Goal: Task Accomplishment & Management: Manage account settings

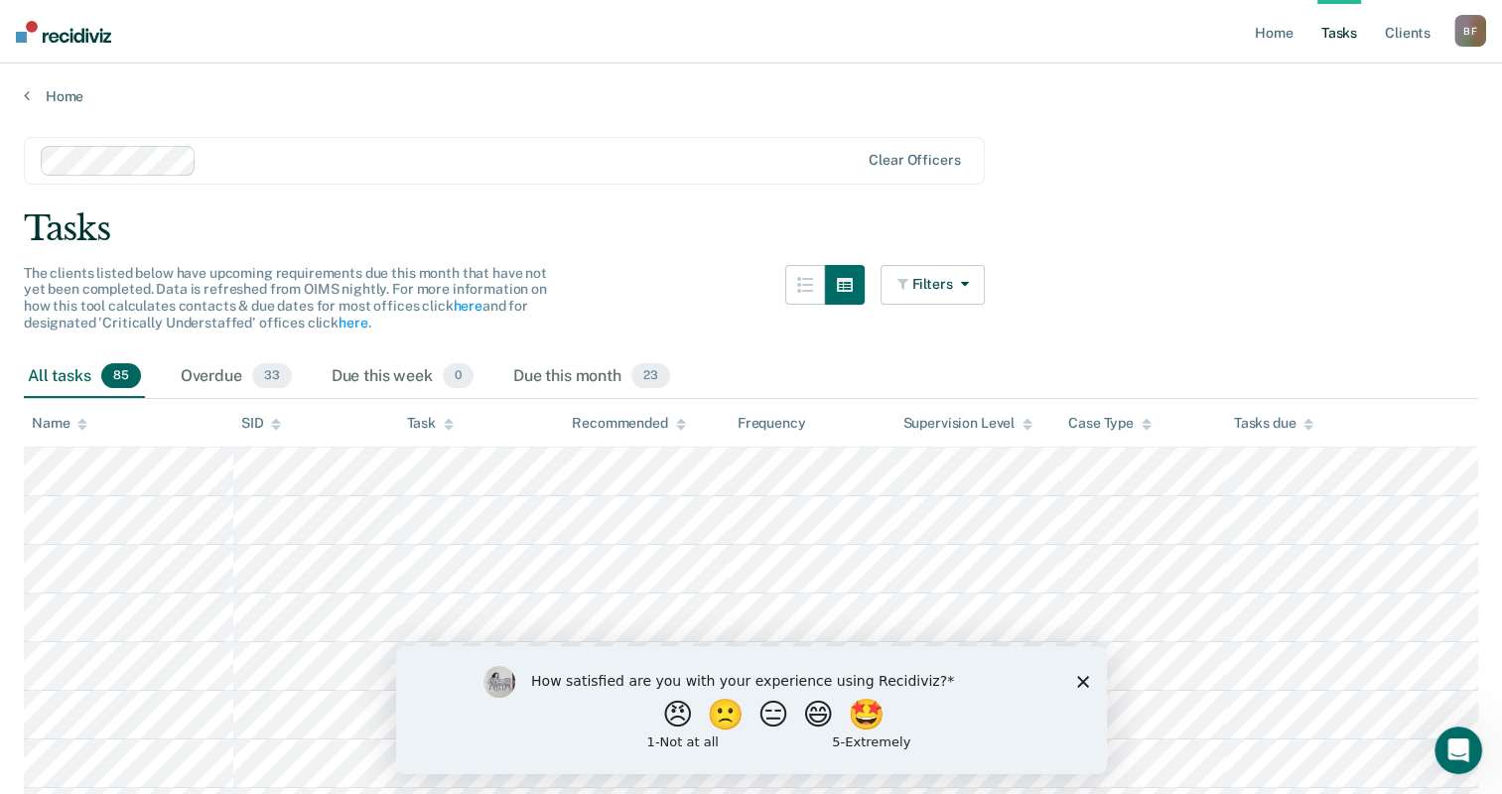
click at [1083, 679] on polygon "Close survey" at bounding box center [1082, 681] width 12 height 12
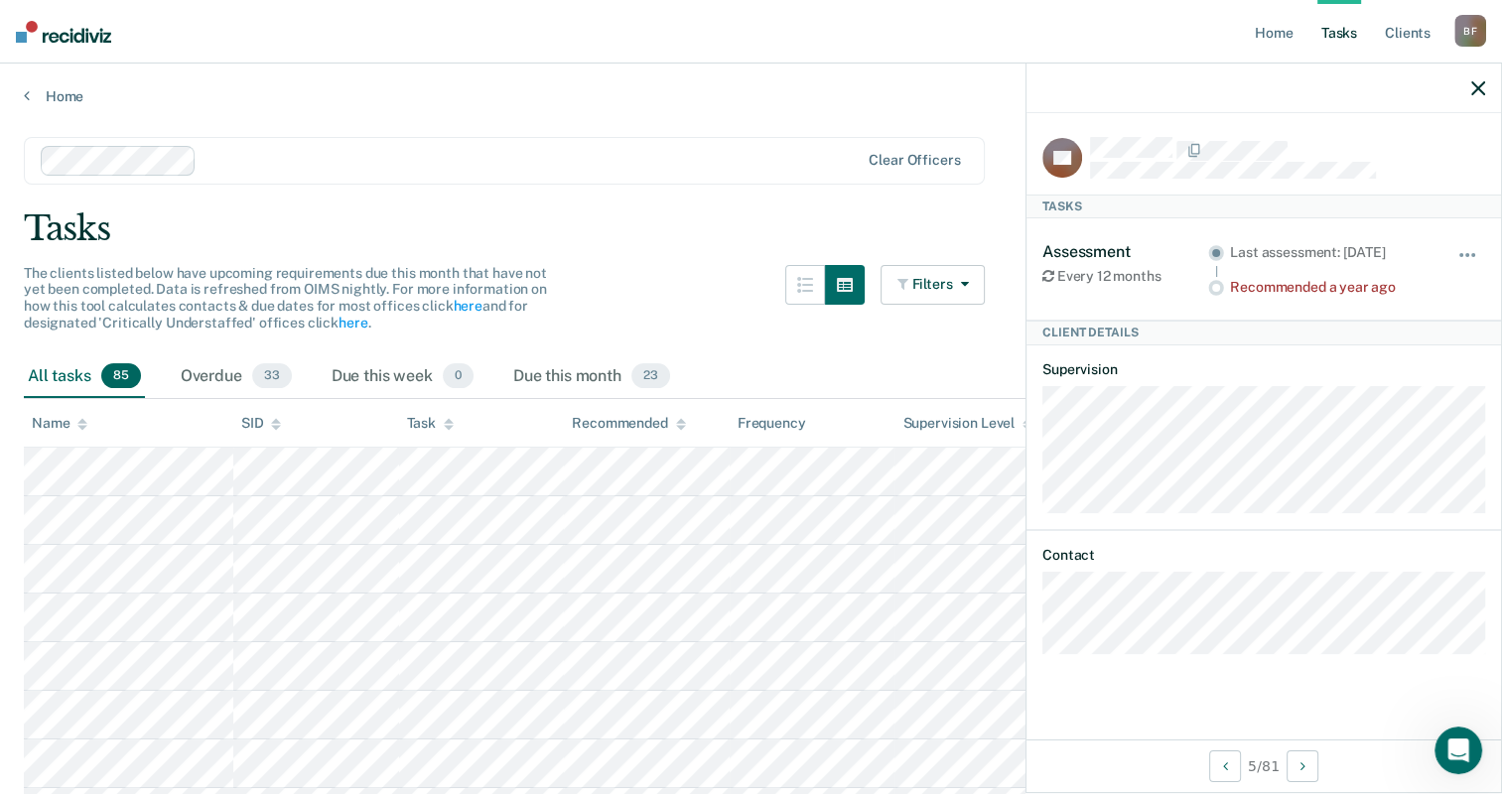
click at [985, 274] on button "Filters" at bounding box center [932, 285] width 105 height 40
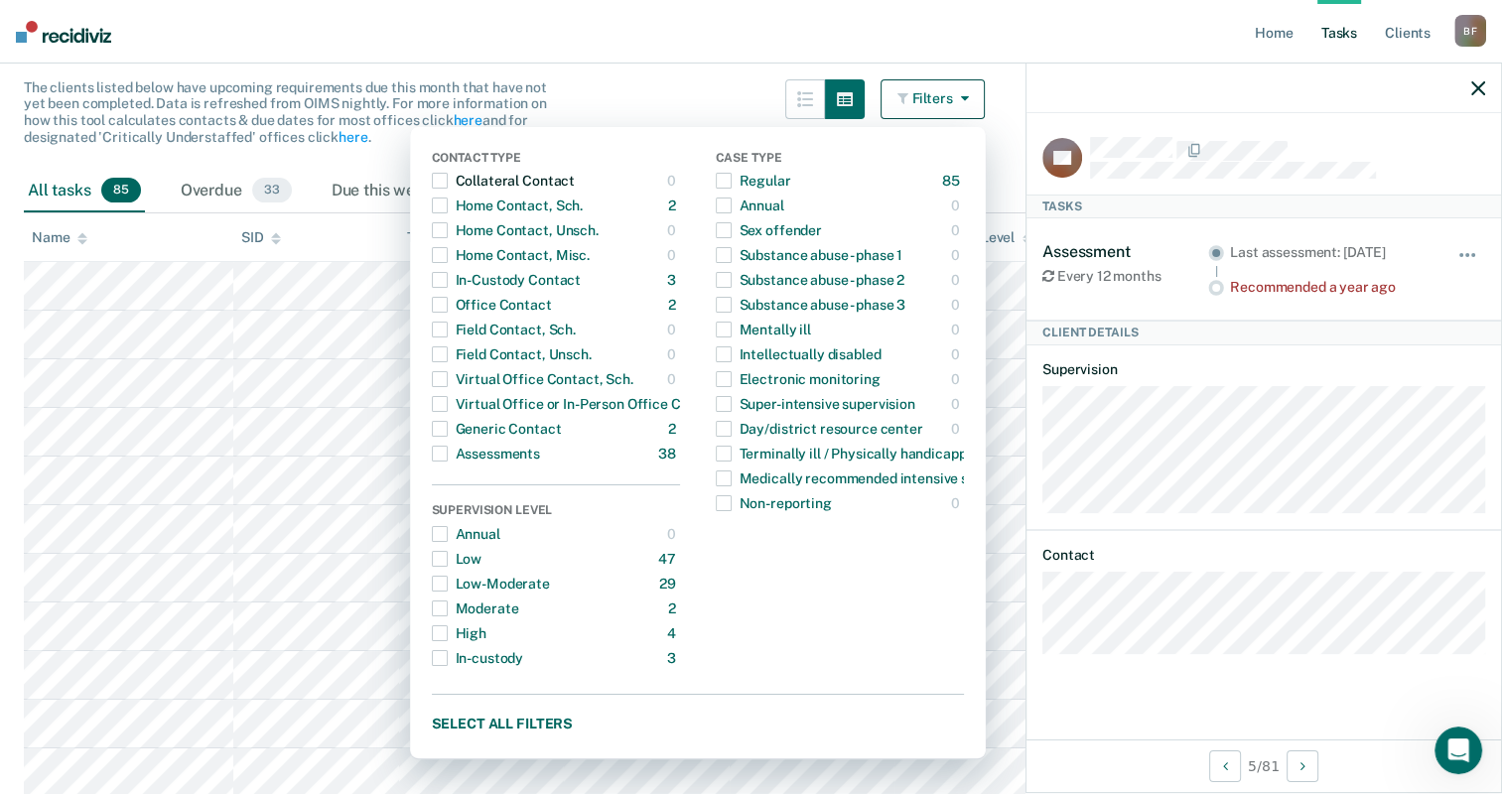
scroll to position [251, 0]
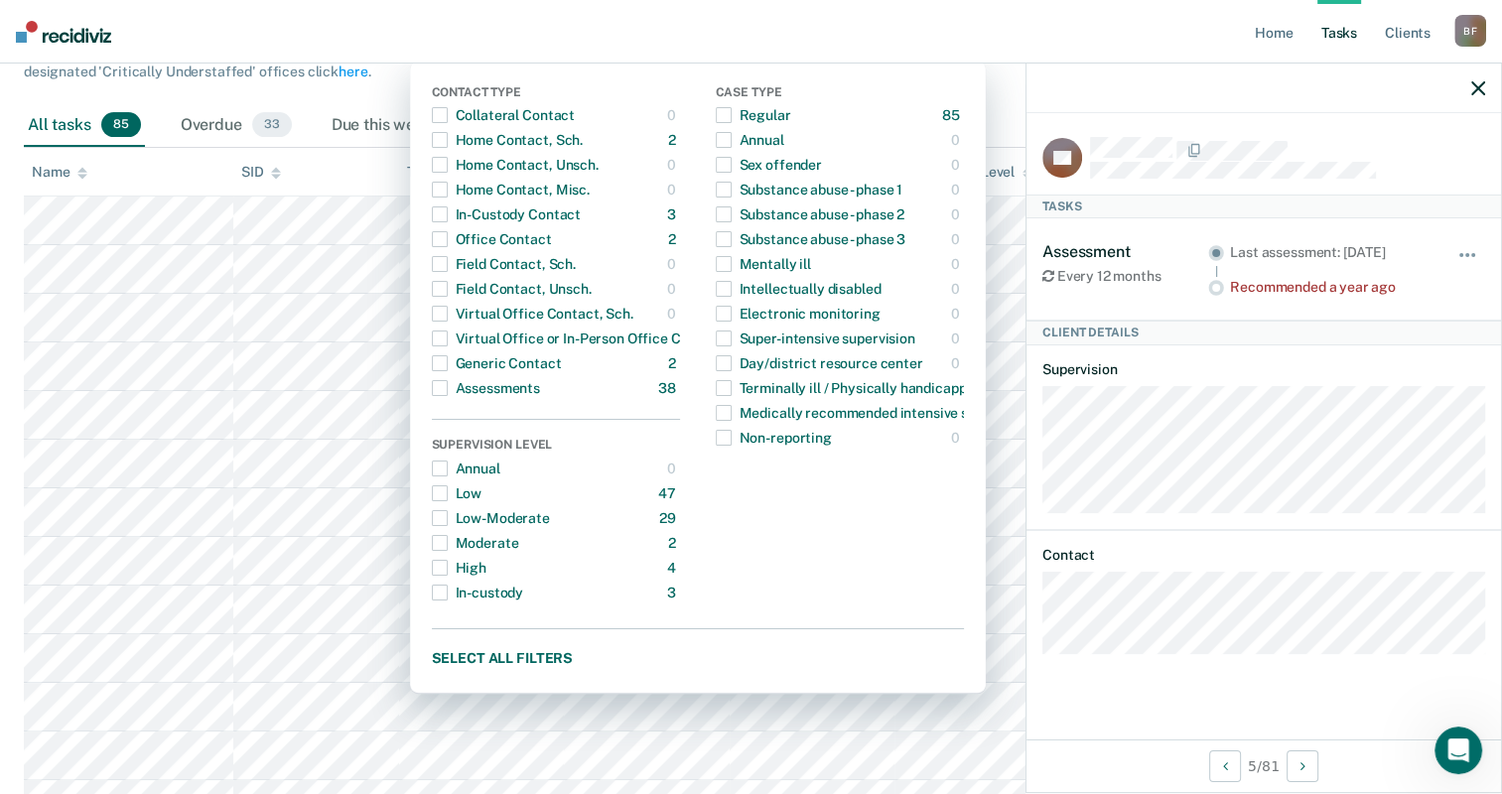
click at [998, 17] on nav "Home Tasks Client s [PERSON_NAME] [PERSON_NAME] Profile How it works Log Out" at bounding box center [751, 32] width 1502 height 64
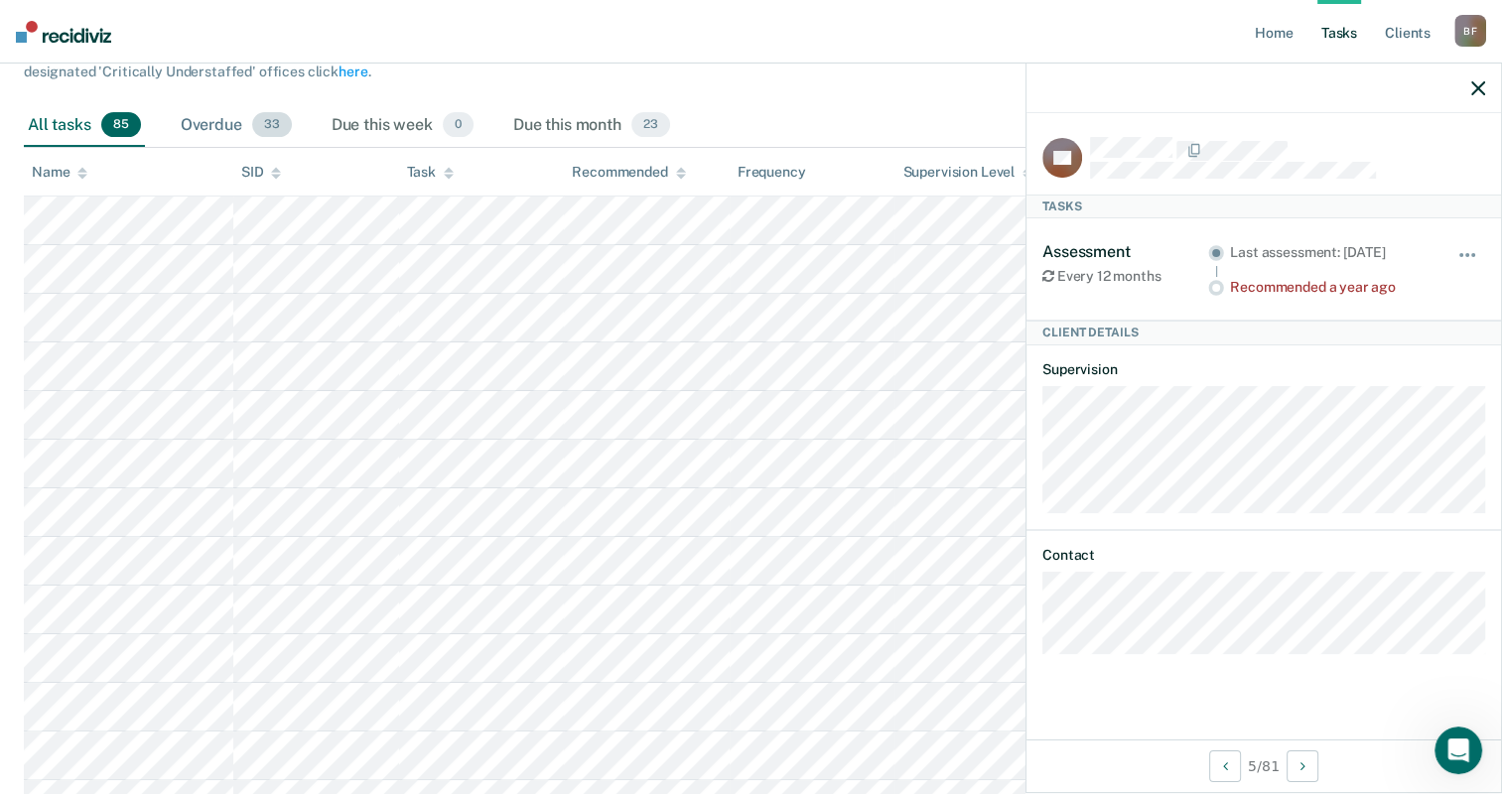
click at [264, 117] on span "33" at bounding box center [272, 125] width 40 height 26
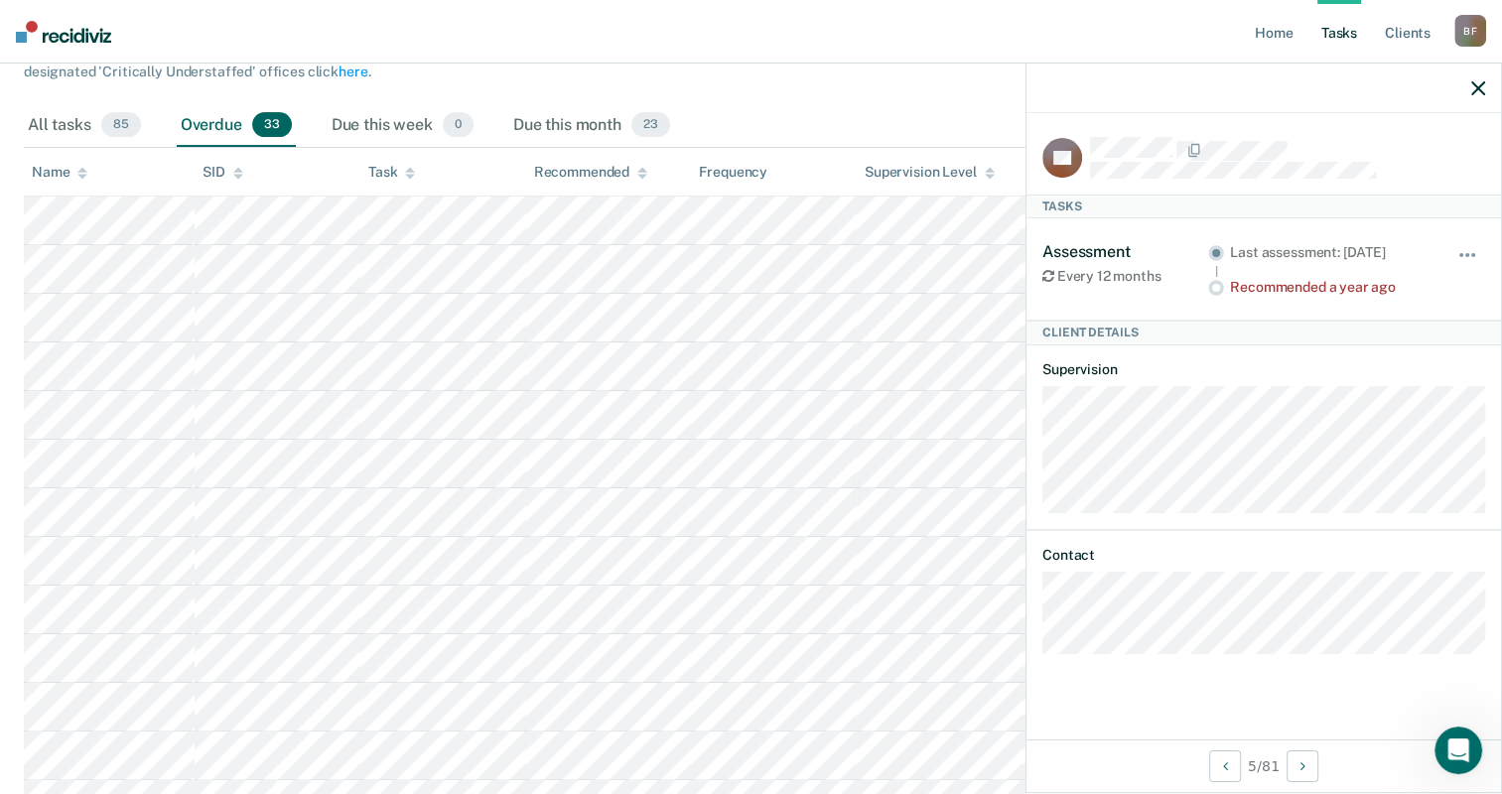
click at [1159, 315] on div "Assessment Every 12 months Last assessment: [DATE] Recommended a year ago Hide …" at bounding box center [1263, 268] width 443 height 101
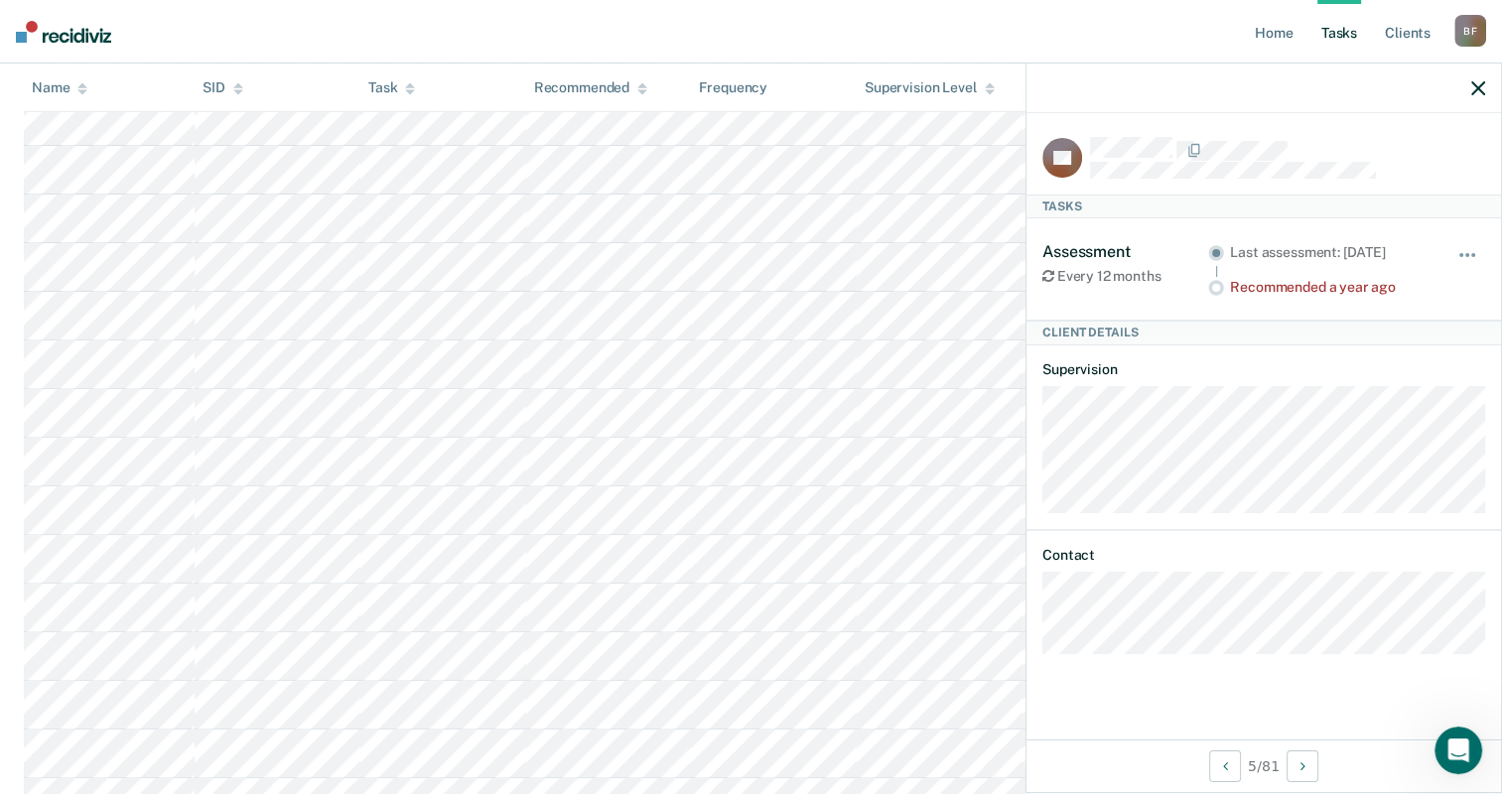
scroll to position [0, 0]
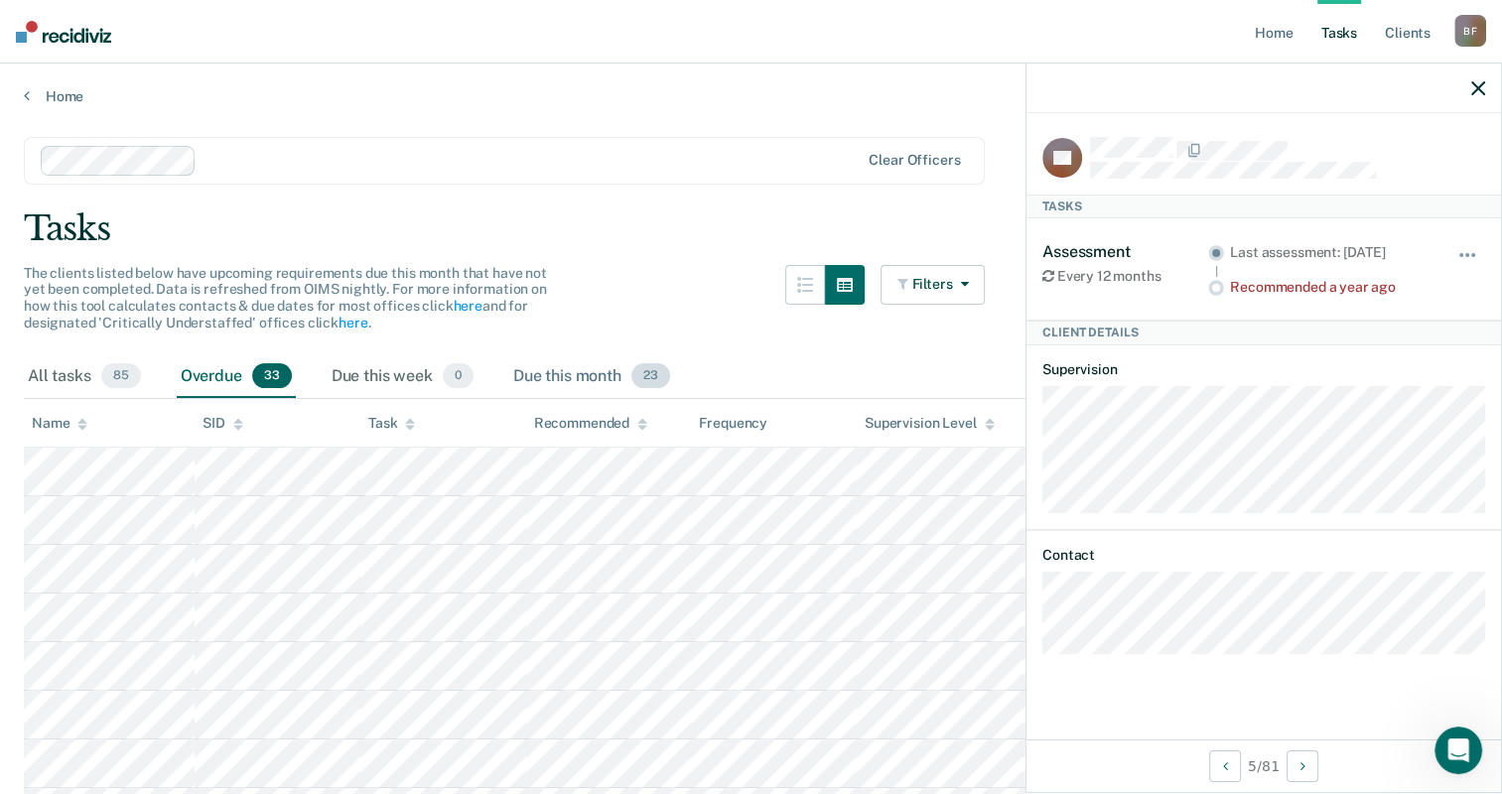
click at [603, 378] on div "Due this month 23" at bounding box center [591, 377] width 165 height 44
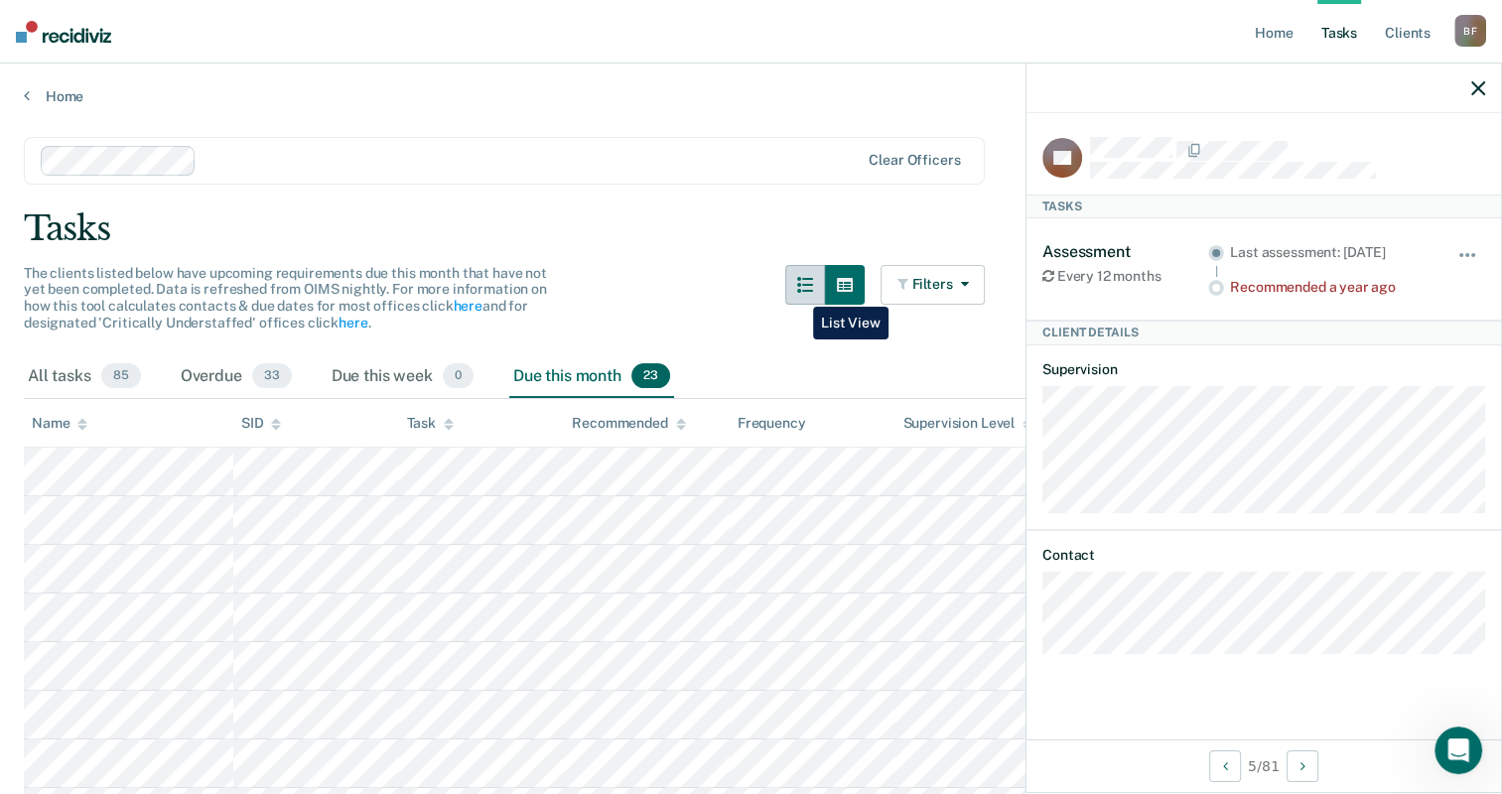
click at [798, 292] on button "button" at bounding box center [805, 285] width 40 height 40
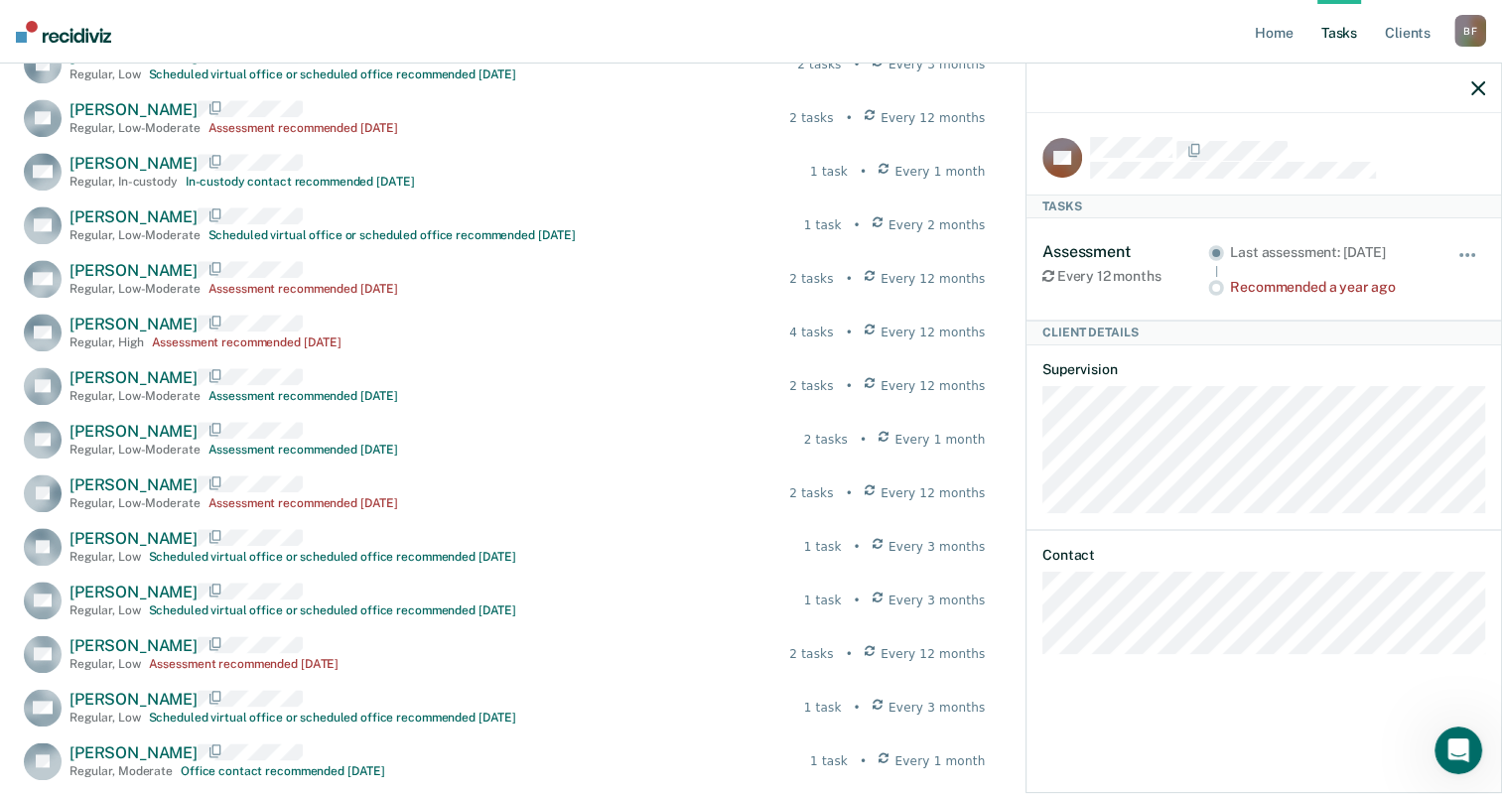
scroll to position [2303, 0]
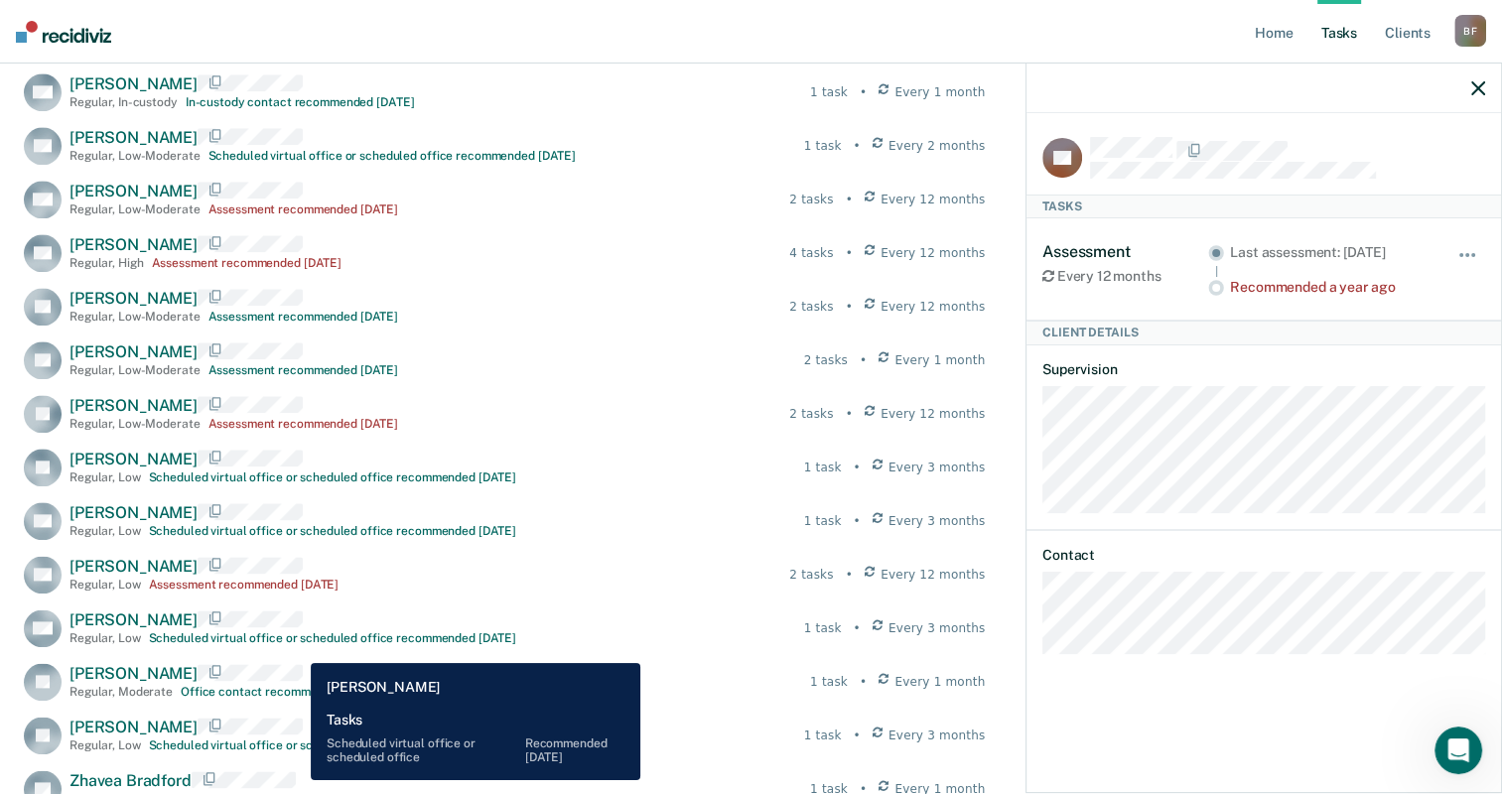
click at [296, 645] on div "[PERSON_NAME] Regular , Low Scheduled virtual office or scheduled office recomm…" at bounding box center [292, 627] width 447 height 35
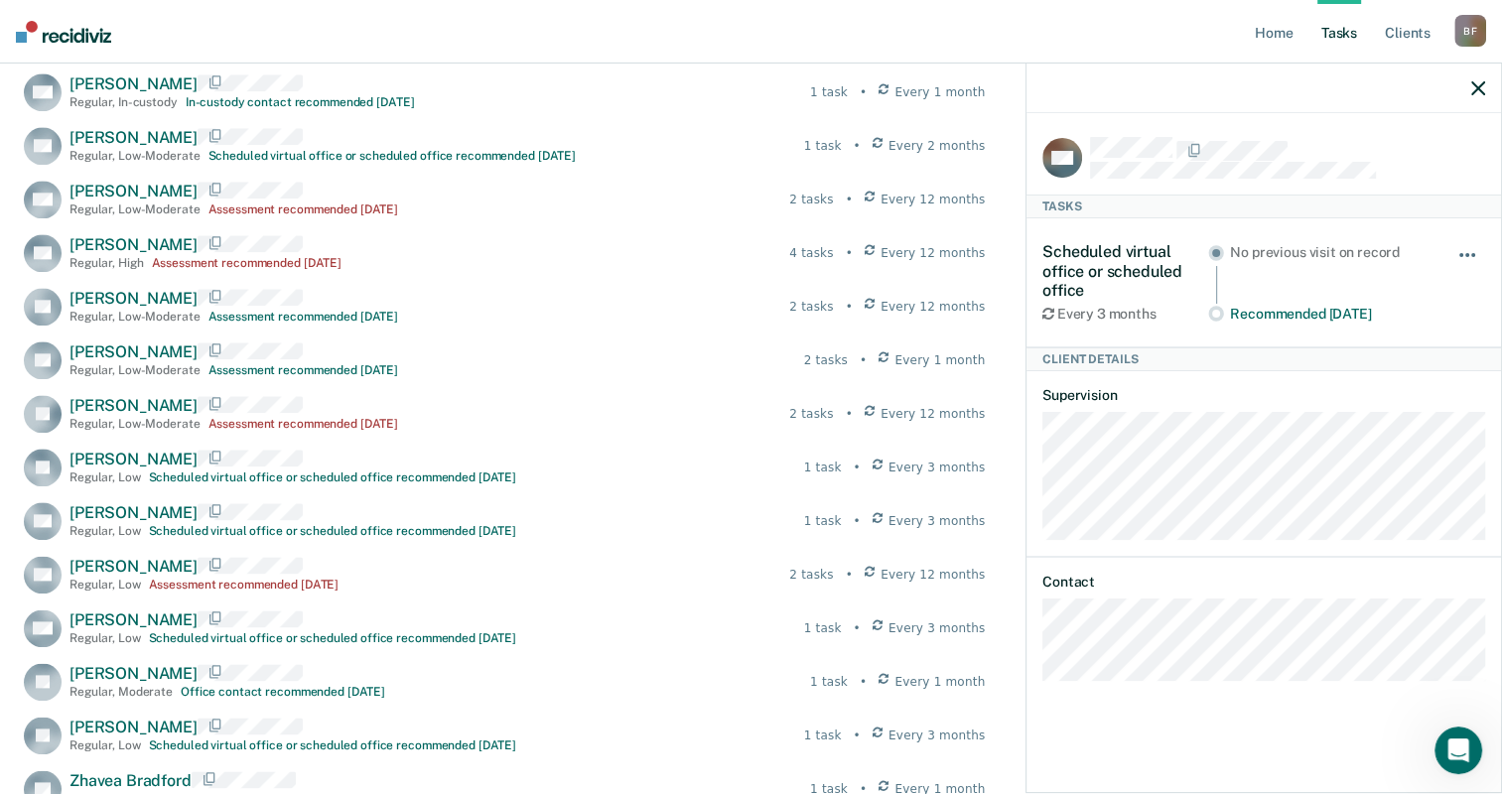
click at [1467, 253] on span "button" at bounding box center [1467, 255] width 4 height 4
click at [1476, 91] on icon "button" at bounding box center [1478, 88] width 14 height 14
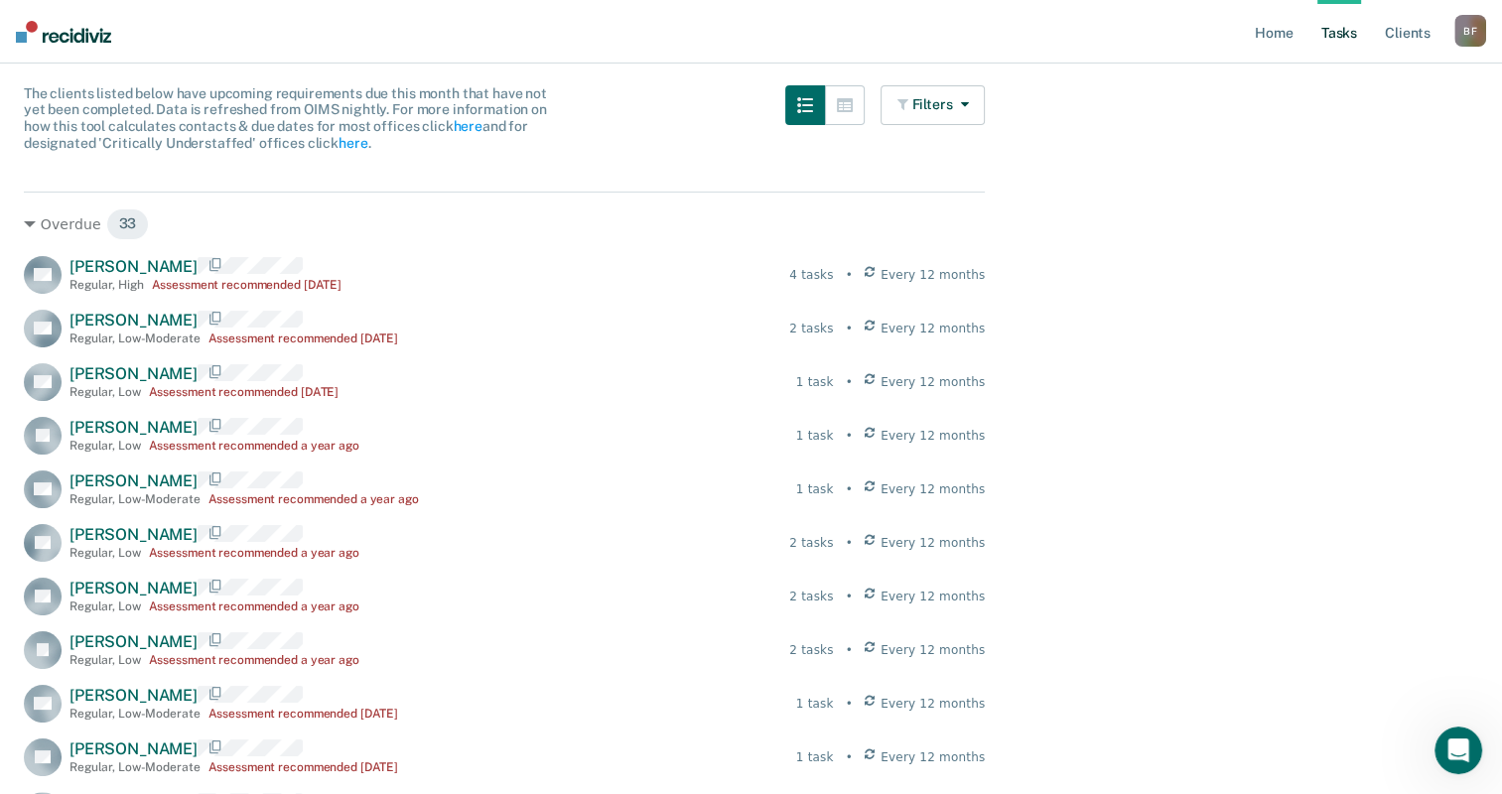
scroll to position [179, 0]
click at [853, 99] on icon "button" at bounding box center [845, 106] width 16 height 14
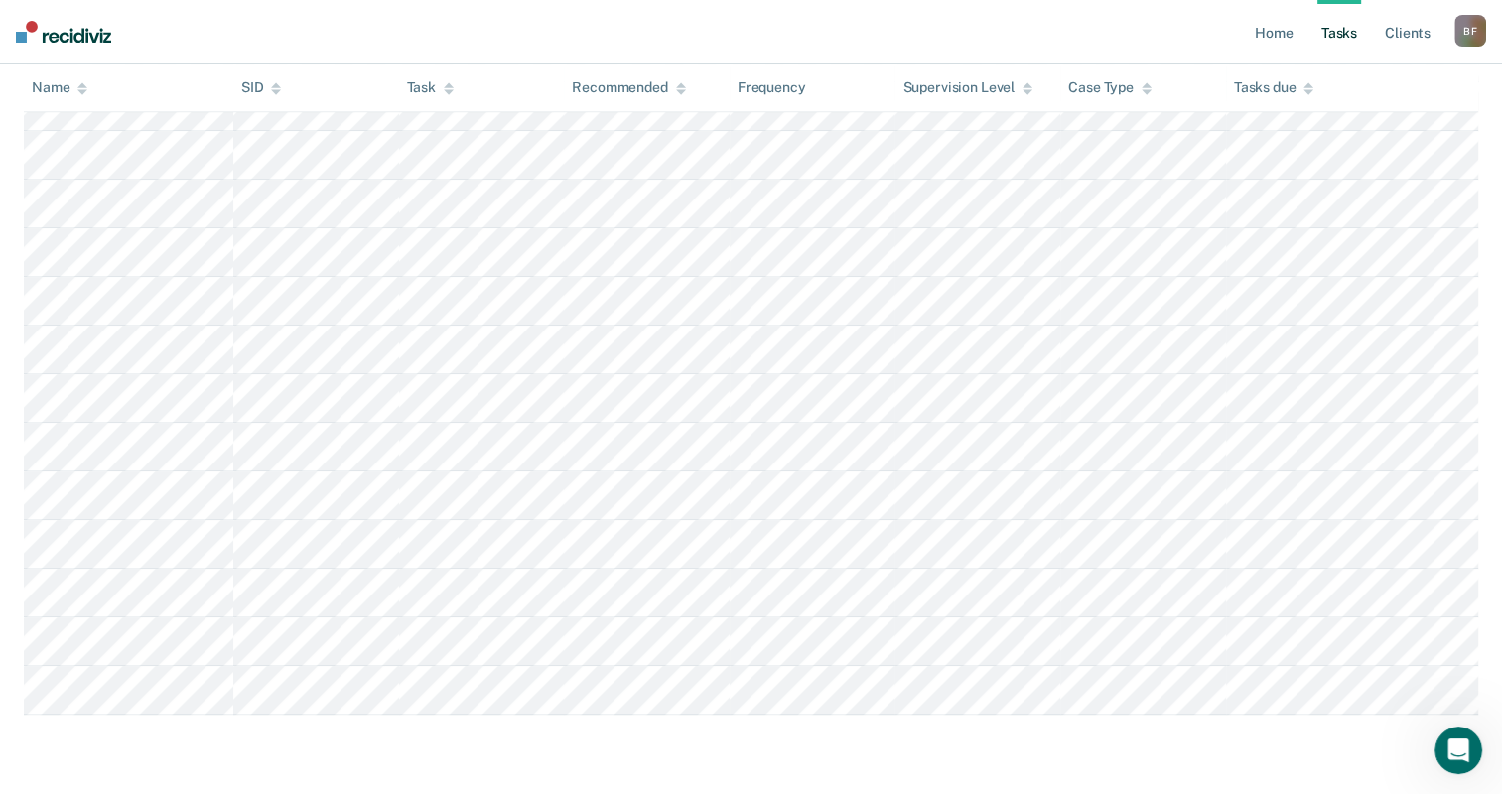
scroll to position [893, 0]
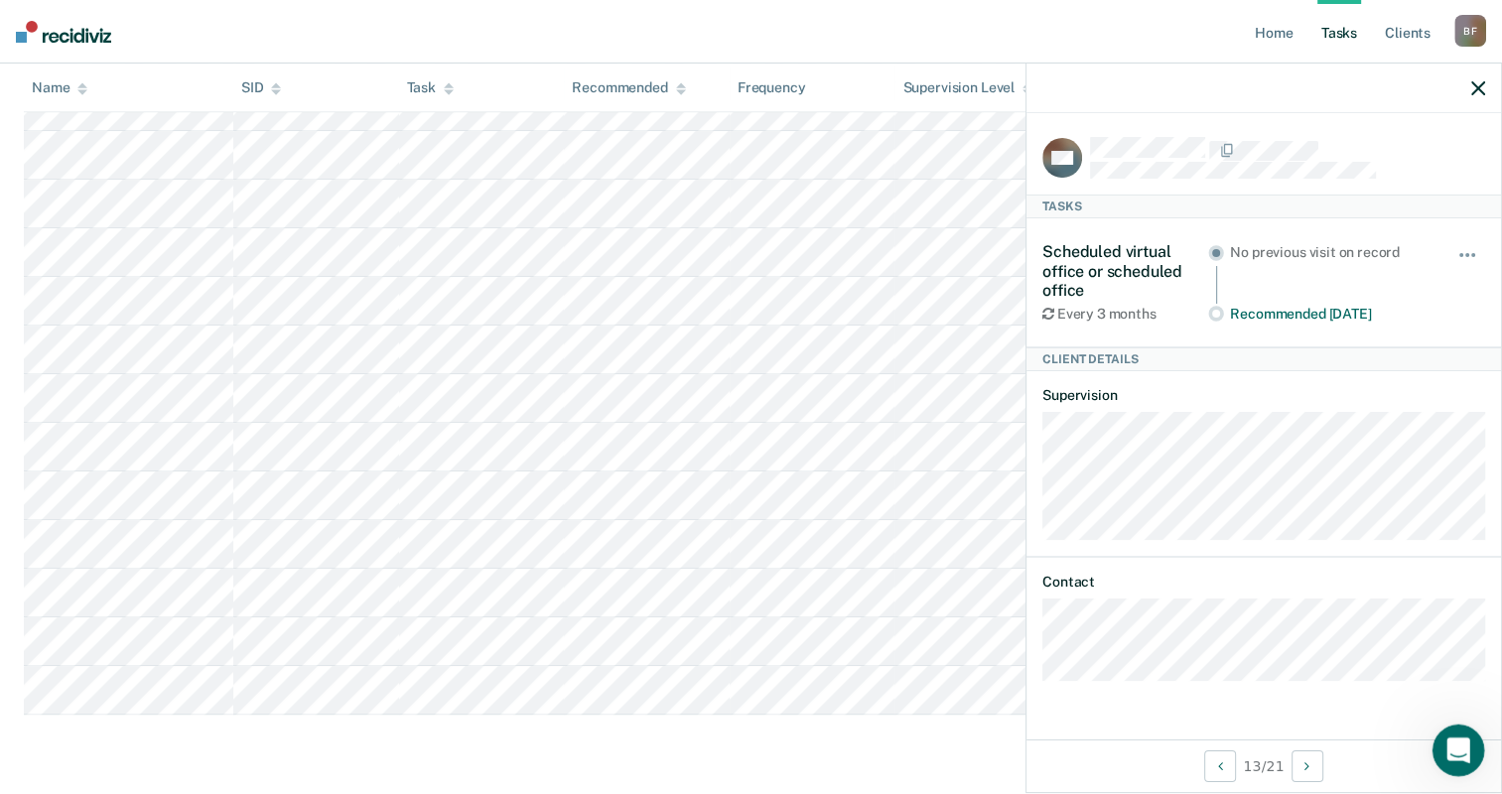
click at [1443, 755] on div "Open Intercom Messenger" at bounding box center [1455, 748] width 66 height 66
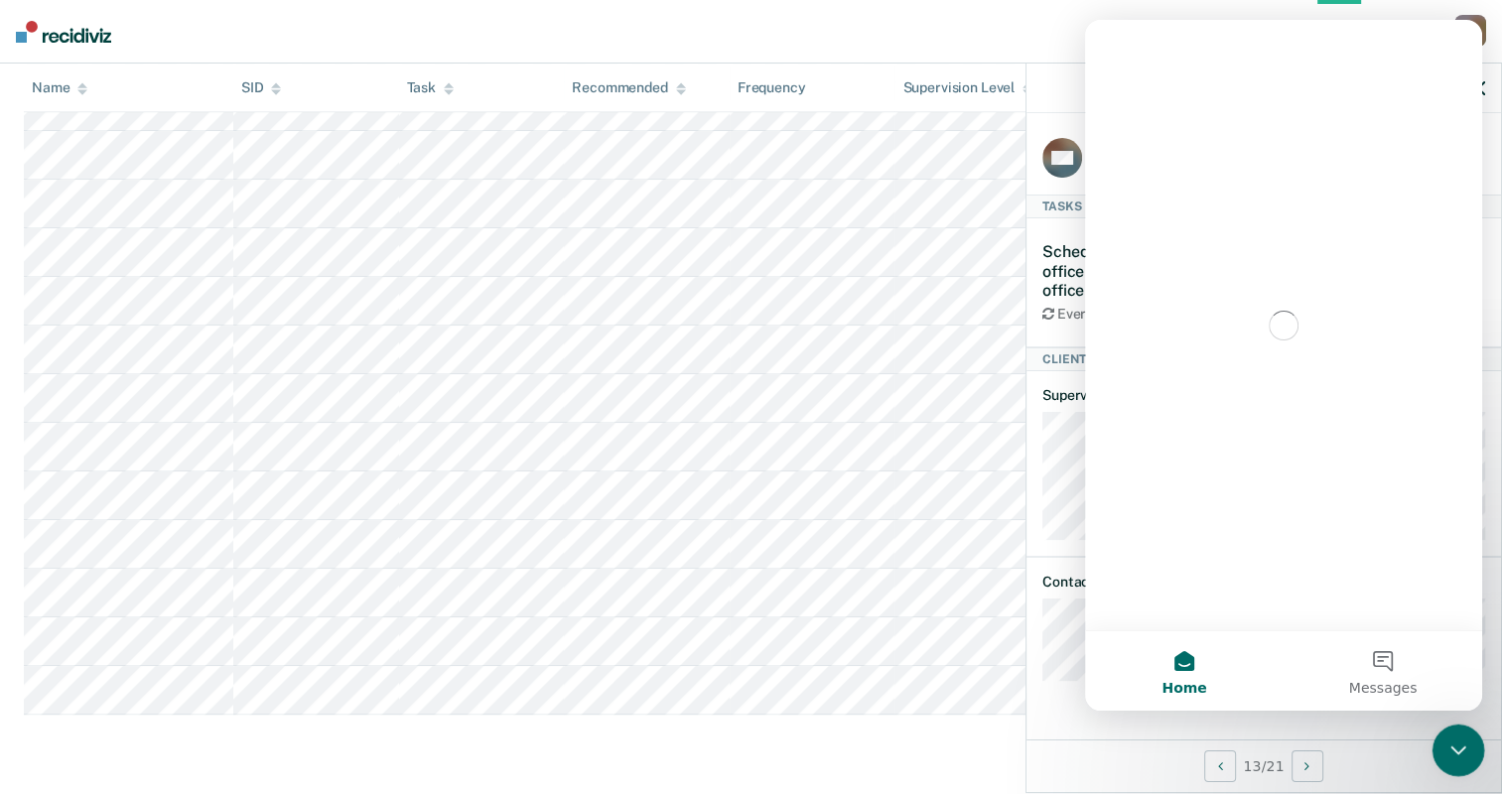
scroll to position [0, 0]
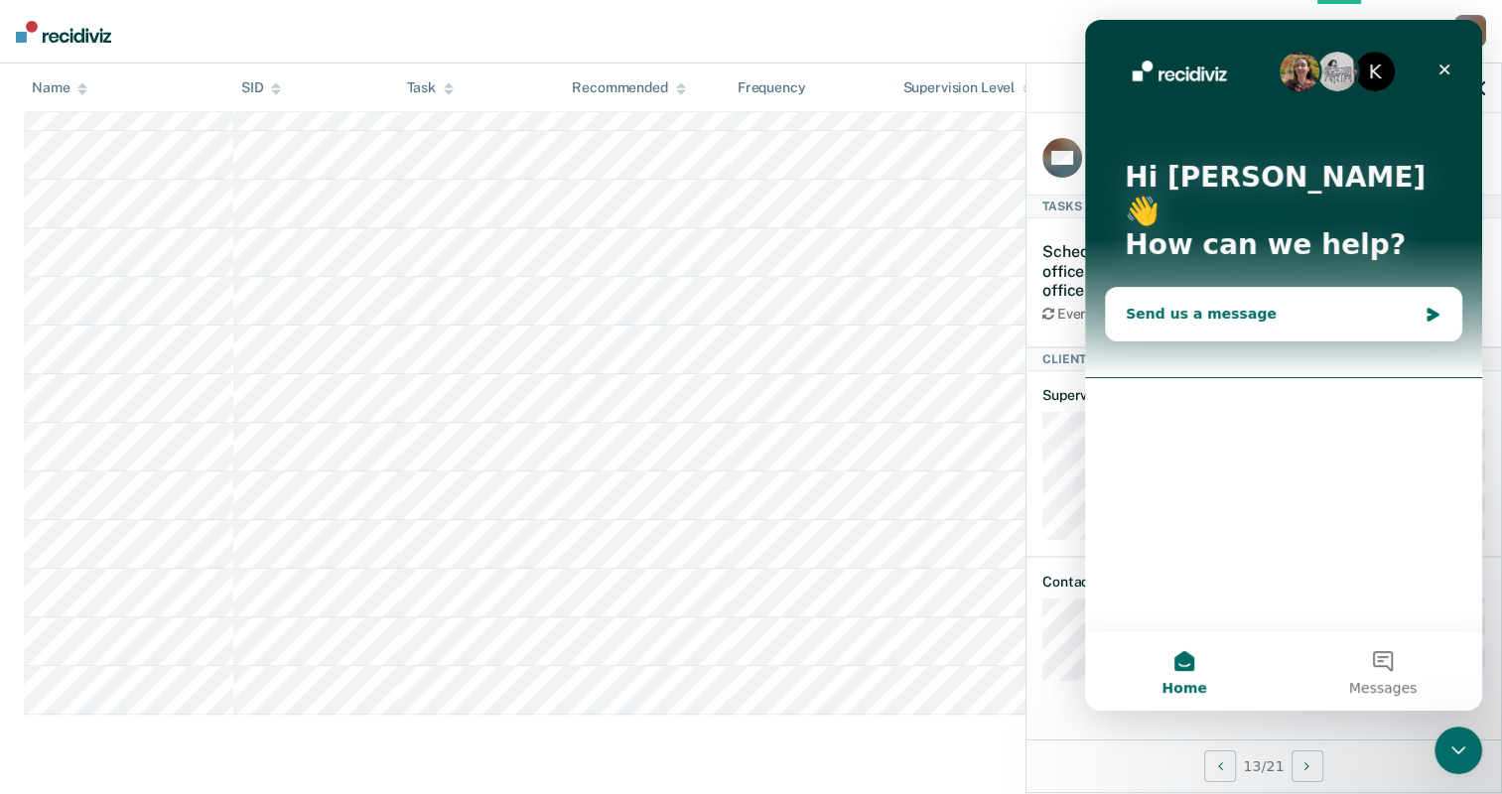
click at [1433, 308] on icon "Intercom messenger" at bounding box center [1432, 315] width 12 height 14
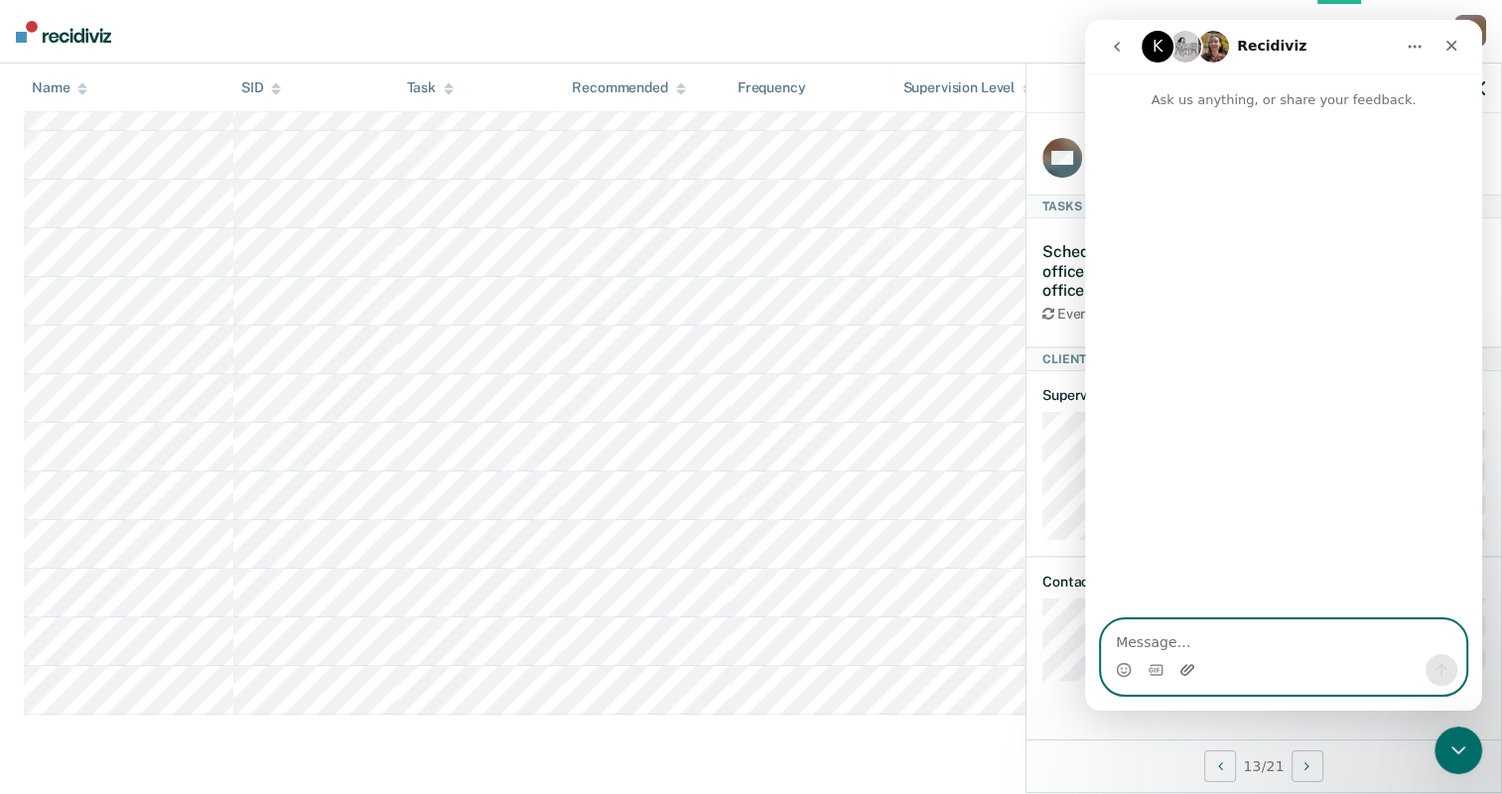
click at [1183, 675] on icon "Upload attachment" at bounding box center [1187, 669] width 14 height 11
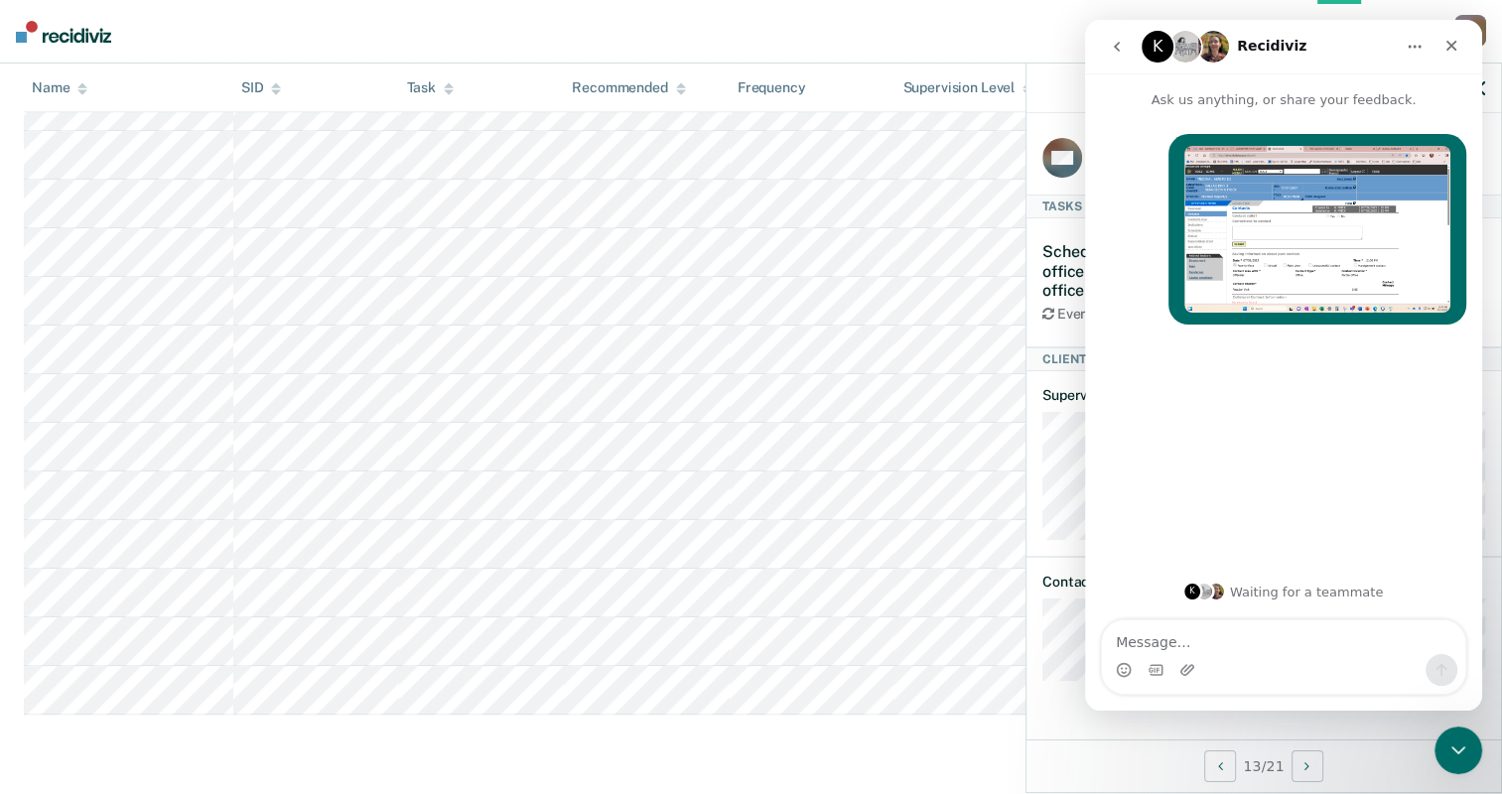
click at [1144, 636] on textarea "Message…" at bounding box center [1283, 637] width 363 height 34
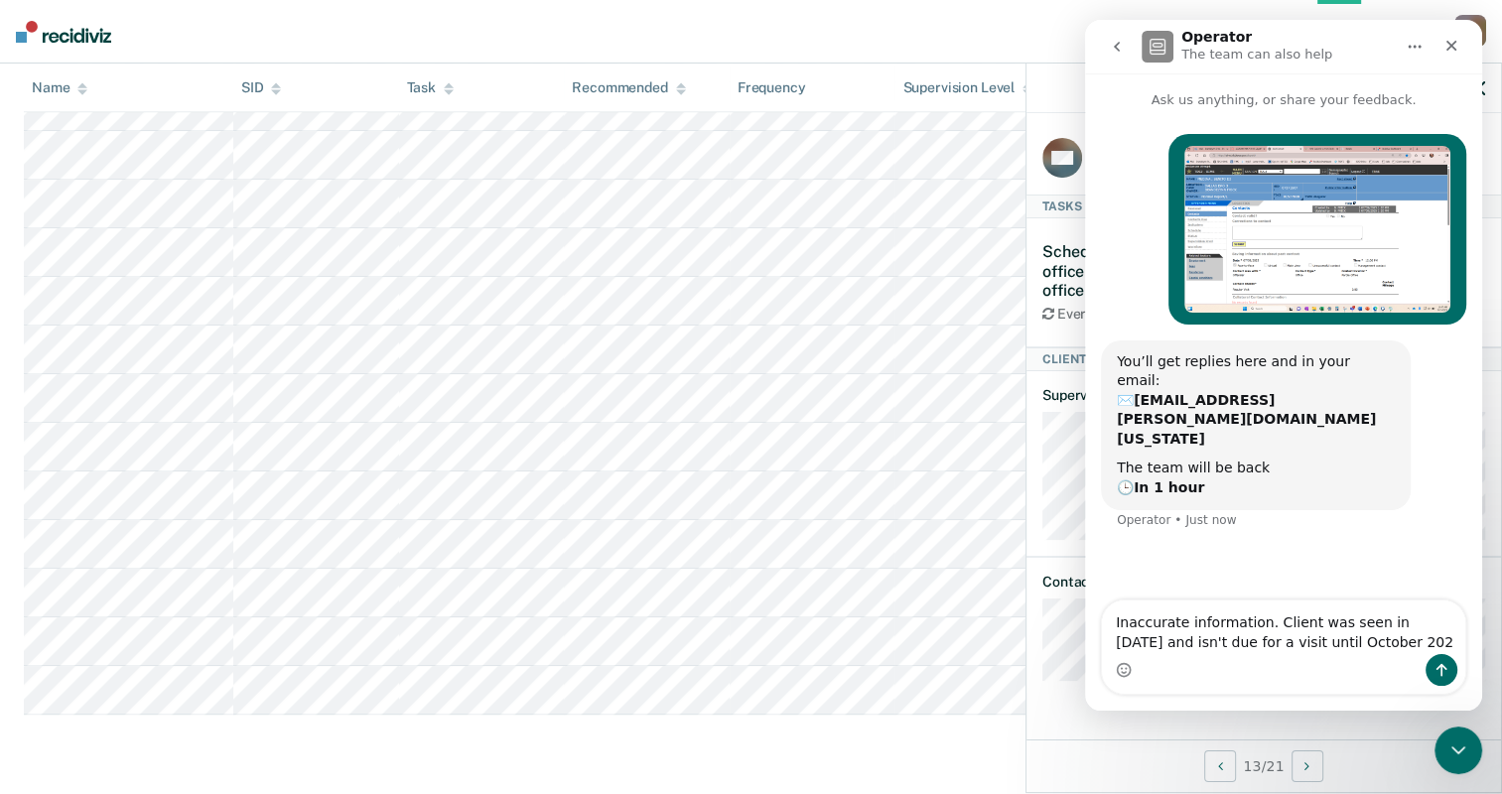
type textarea "Inaccurate information. Client was seen in [DATE] and isn't due for a visit unt…"
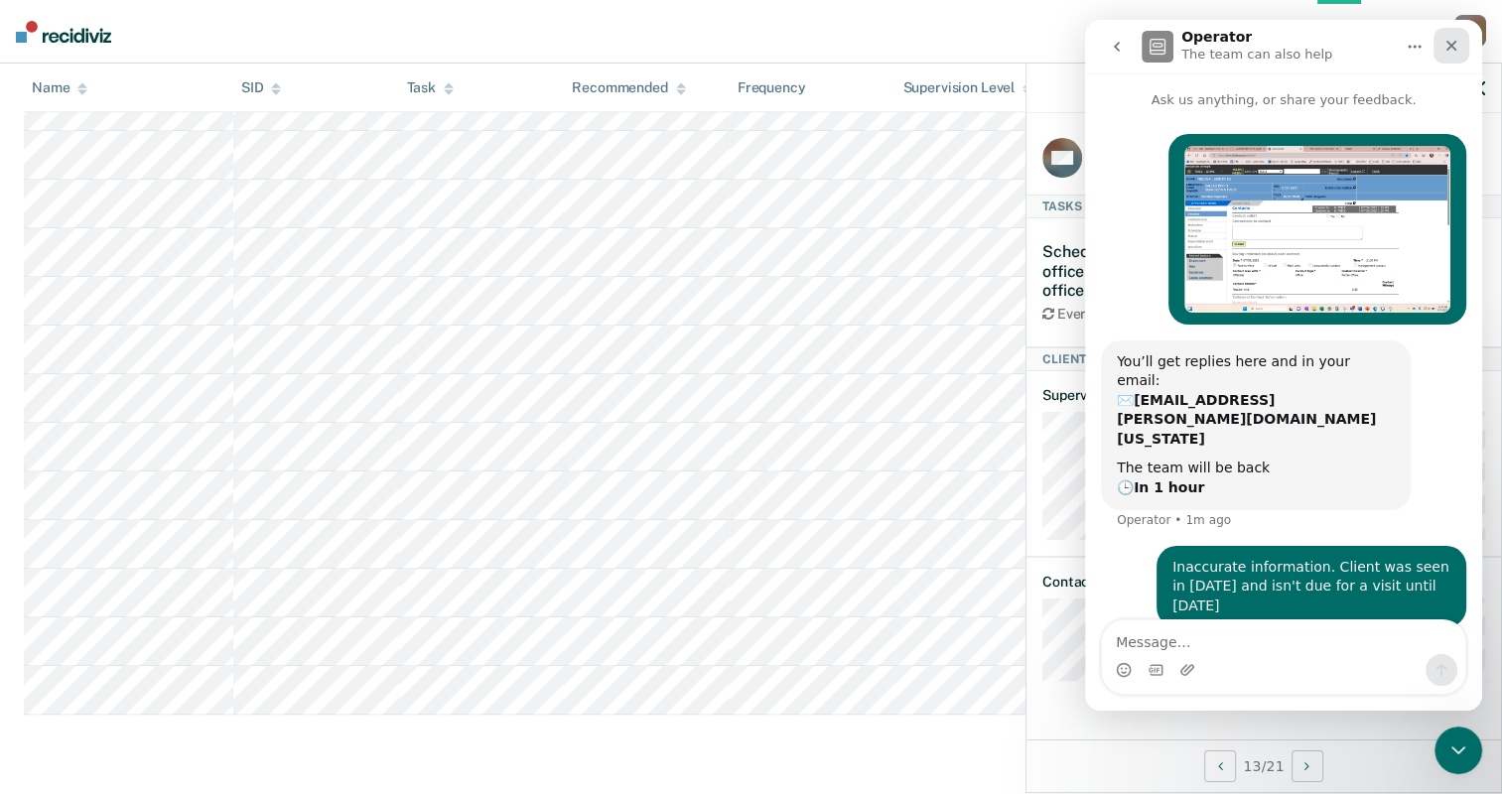
click at [1456, 38] on icon "Close" at bounding box center [1451, 46] width 16 height 16
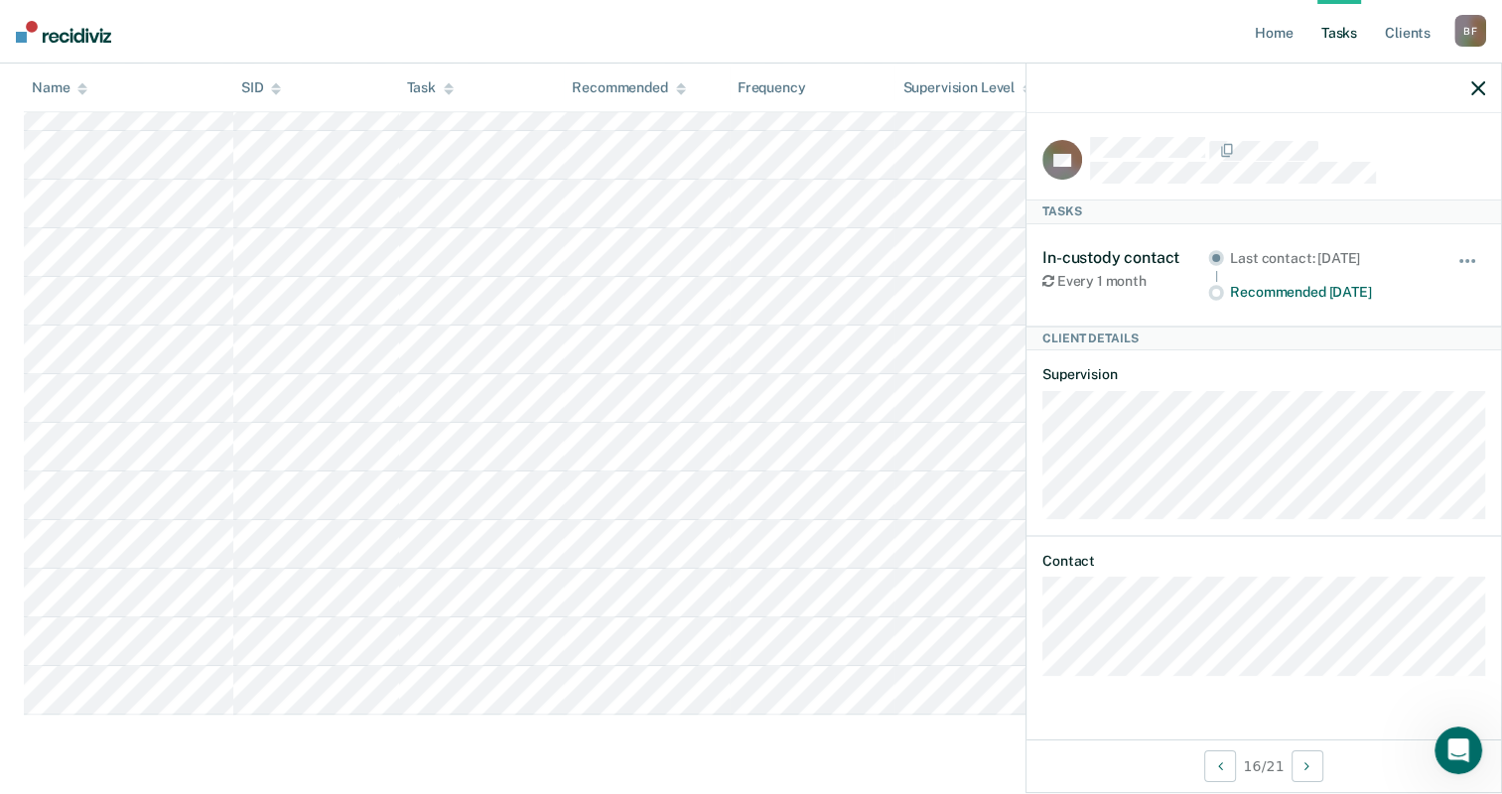
scroll to position [199, 0]
